Goal: Information Seeking & Learning: Learn about a topic

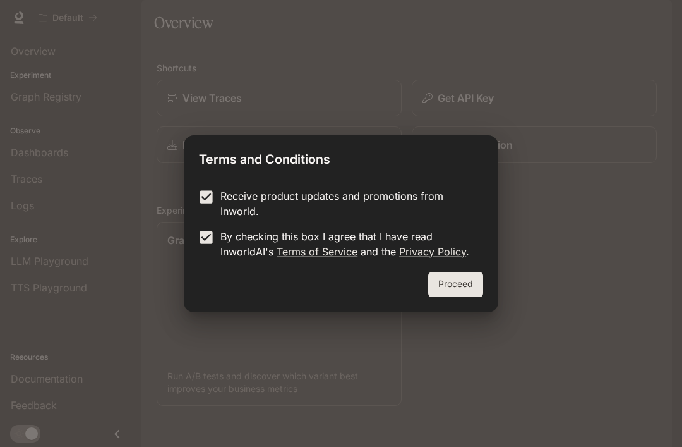
click at [459, 279] on button "Proceed" at bounding box center [455, 284] width 55 height 25
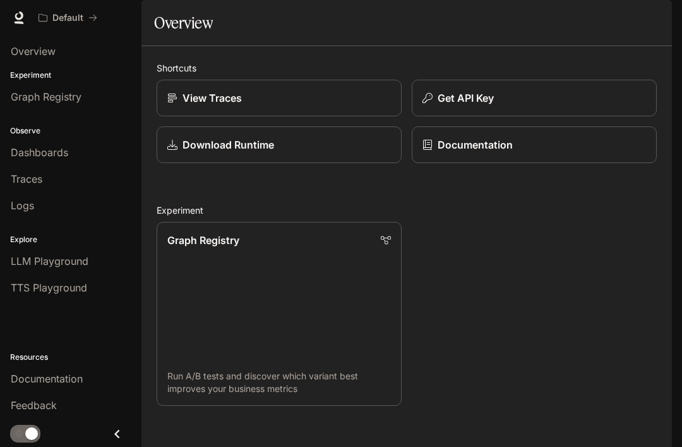
click at [35, 79] on p "Experiment" at bounding box center [71, 75] width 142 height 11
click at [51, 58] on span "Overview" at bounding box center [33, 51] width 45 height 15
click at [63, 86] on link "Graph Registry" at bounding box center [70, 97] width 131 height 24
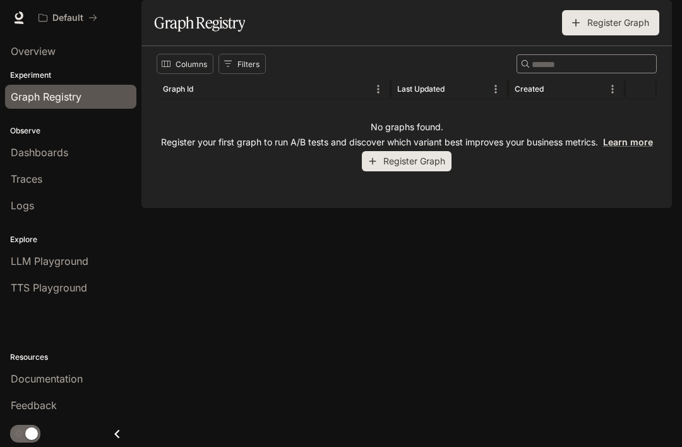
click at [538, 71] on input "Search" at bounding box center [582, 64] width 101 height 15
type input "*********"
click at [421, 172] on button "Register Graph" at bounding box center [407, 161] width 90 height 21
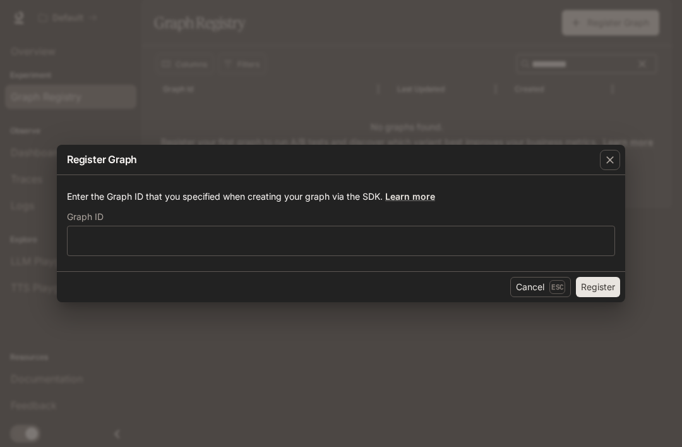
click at [417, 227] on div "​" at bounding box center [341, 241] width 549 height 30
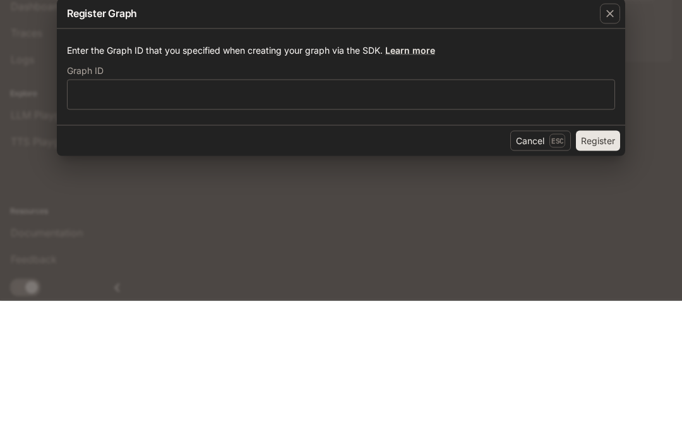
click at [280, 156] on div "Register Graph Enter the Graph ID that you specified when creating your graph v…" at bounding box center [341, 223] width 682 height 447
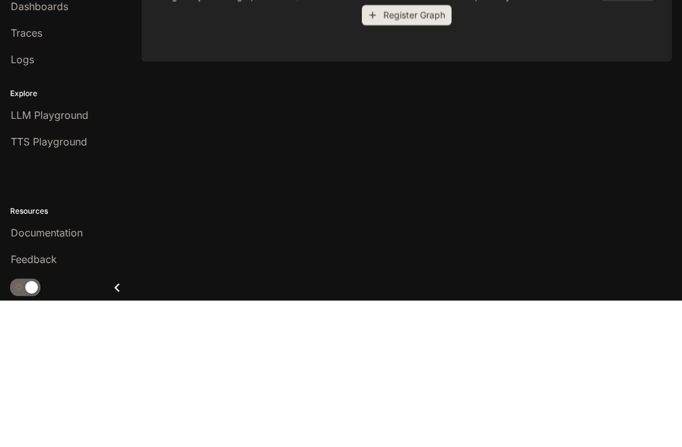
scroll to position [40, 0]
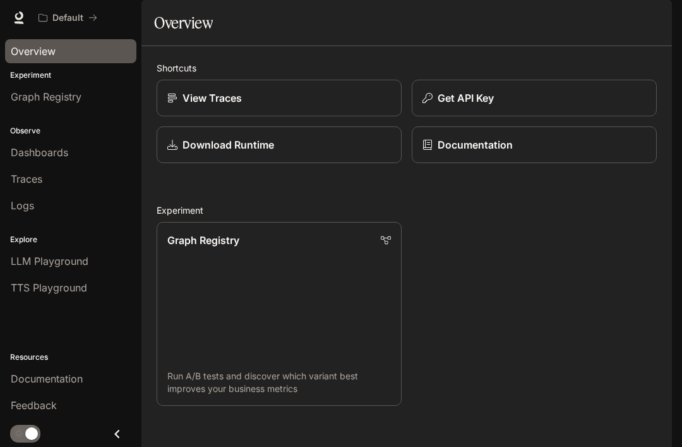
click at [281, 163] on link "Download Runtime" at bounding box center [279, 144] width 245 height 37
click at [43, 53] on span "Overview" at bounding box center [33, 51] width 45 height 15
click at [32, 199] on span "Logs" at bounding box center [22, 205] width 23 height 15
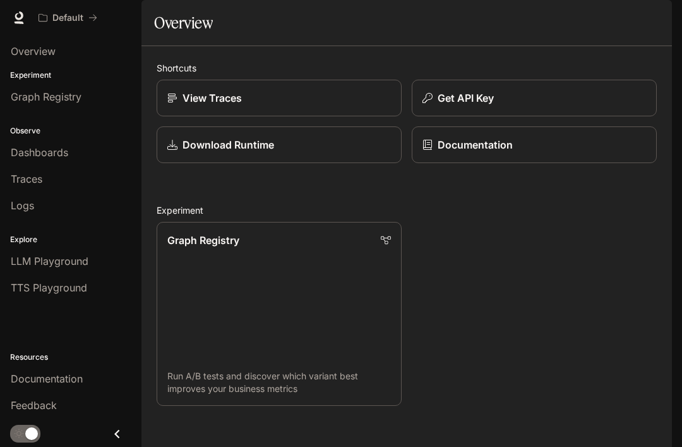
scroll to position [63, 0]
click at [335, 322] on link "Graph Registry Run A/B tests and discover which variant best improves your busi…" at bounding box center [279, 314] width 245 height 184
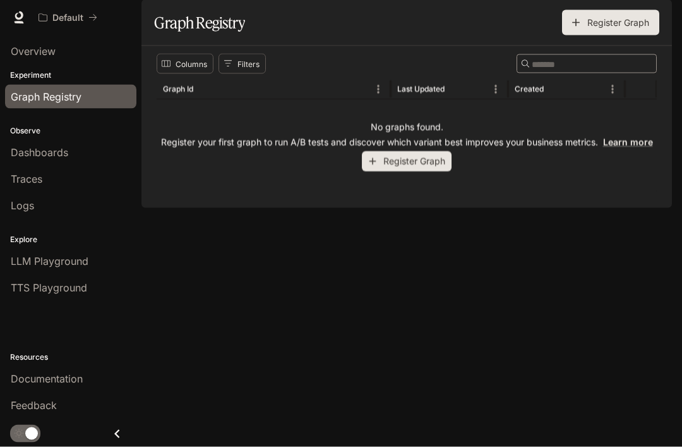
click at [417, 172] on button "Register Graph" at bounding box center [407, 161] width 90 height 21
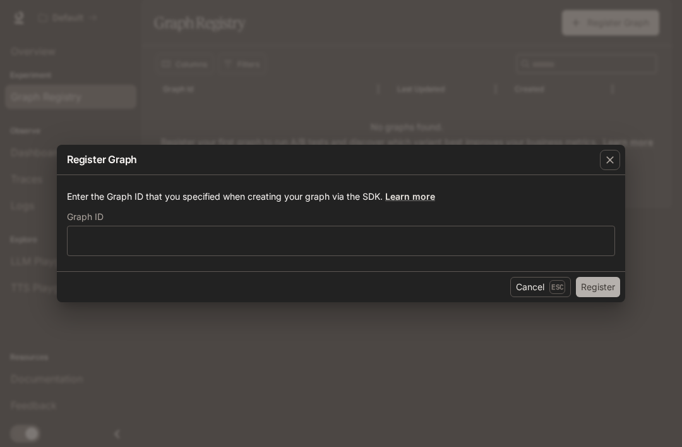
click at [612, 281] on button "Register" at bounding box center [598, 287] width 44 height 20
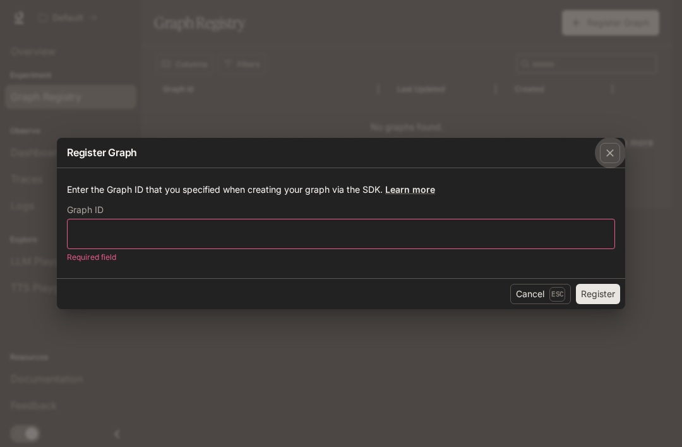
click at [606, 153] on icon "button" at bounding box center [610, 153] width 13 height 13
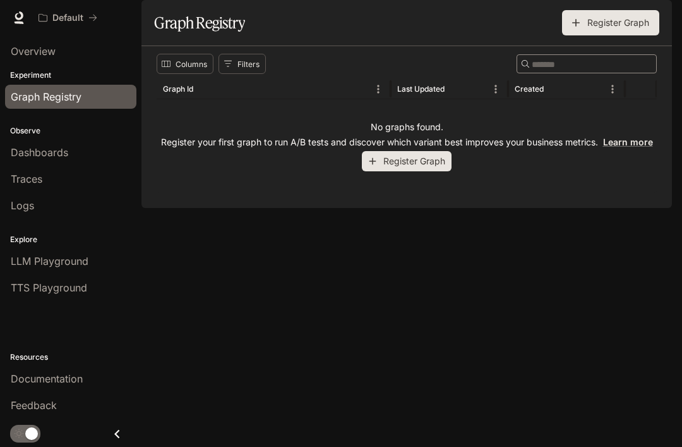
scroll to position [40, 0]
click at [50, 229] on div "Explore LLM Playground TTS Playground" at bounding box center [71, 262] width 142 height 82
click at [47, 202] on div "Logs" at bounding box center [71, 205] width 120 height 15
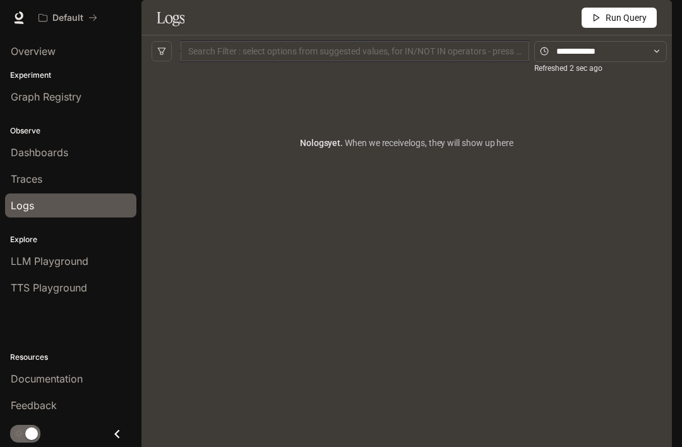
click at [620, 25] on span "Run Query" at bounding box center [626, 18] width 41 height 14
click at [567, 58] on input "text" at bounding box center [601, 51] width 88 height 14
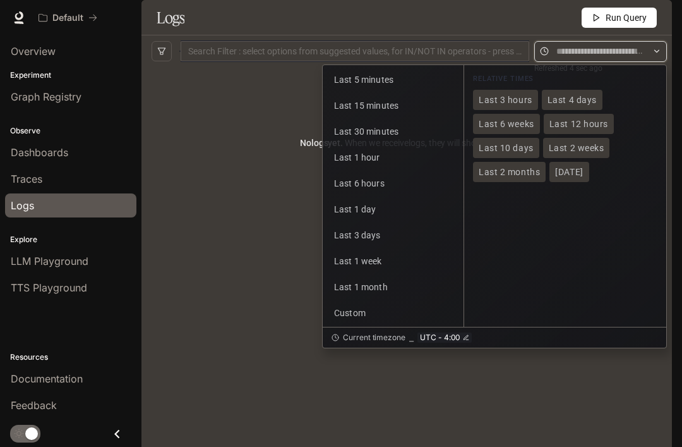
click at [401, 61] on div "Search Filter : select options from suggested values, for IN/NOT IN operators -…" at bounding box center [355, 51] width 349 height 20
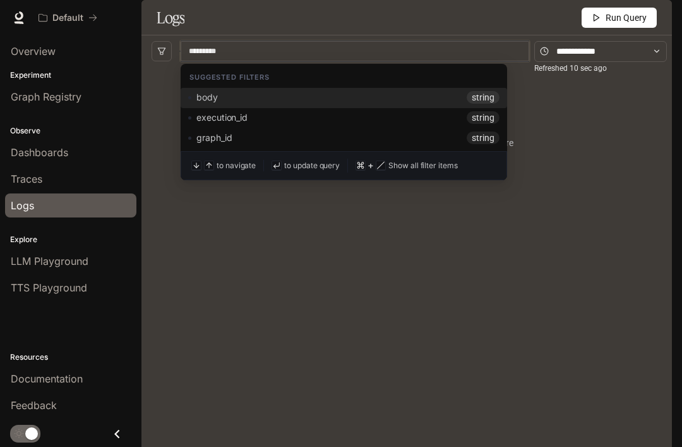
type input "****"
